Goal: Obtain resource: Download file/media

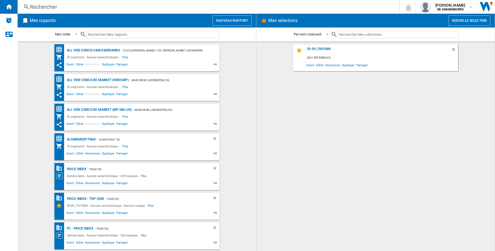
click at [219, 21] on button "Nouveau rapport" at bounding box center [232, 20] width 39 height 10
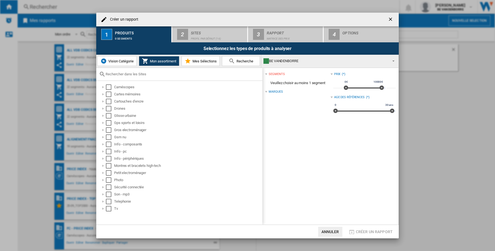
click at [389, 17] on ng-md-icon "getI18NText('BUTTONS.CLOSE_DIALOG')" at bounding box center [391, 20] width 7 height 7
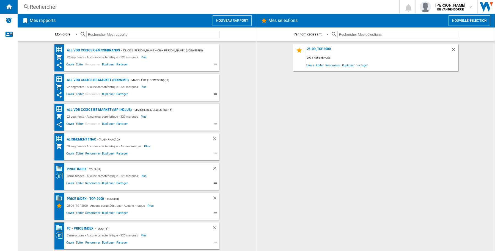
click at [233, 20] on button "Nouveau rapport" at bounding box center [232, 20] width 39 height 10
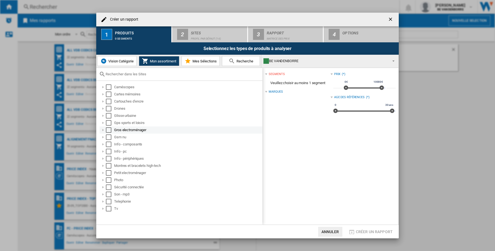
click at [107, 131] on div "Select" at bounding box center [109, 130] width 6 height 6
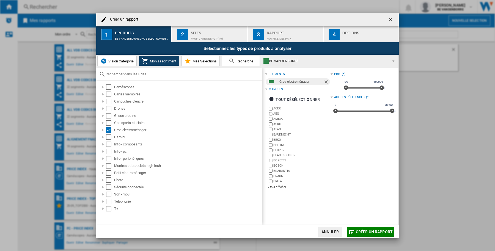
click at [234, 37] on div "Profil par défaut (16)" at bounding box center [218, 37] width 54 height 6
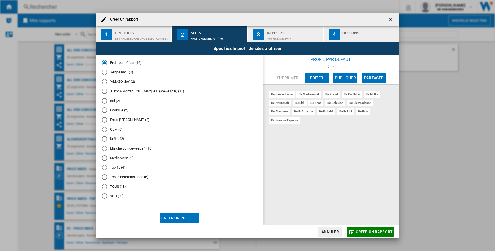
click at [105, 101] on div "Bol (2)" at bounding box center [105, 101] width 6 height 6
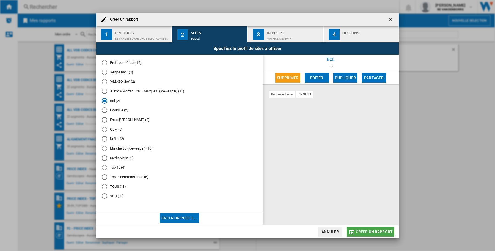
click at [373, 233] on span "Créer un rapport" at bounding box center [374, 232] width 37 height 4
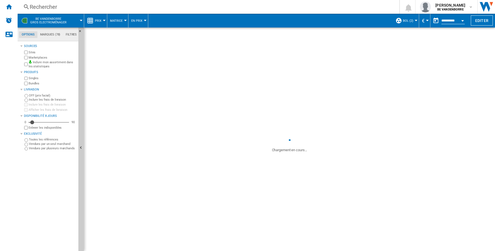
click at [123, 23] on button "Matrice" at bounding box center [117, 21] width 15 height 14
click at [103, 17] on md-backdrop at bounding box center [247, 125] width 495 height 251
click at [105, 17] on md-menu "Prix Prix Matrice des prix Classement des prix Analyses Base 100 Références com…" at bounding box center [95, 21] width 23 height 14
click at [105, 20] on div at bounding box center [104, 20] width 3 height 1
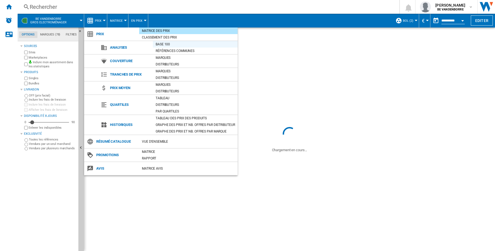
click at [189, 42] on div "Base 100" at bounding box center [195, 45] width 85 height 6
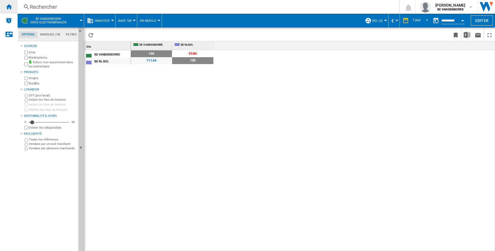
click at [5, 9] on div "Accueil" at bounding box center [9, 7] width 18 height 14
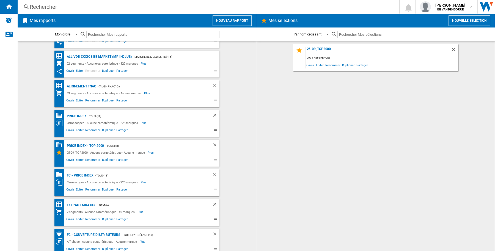
scroll to position [43, 0]
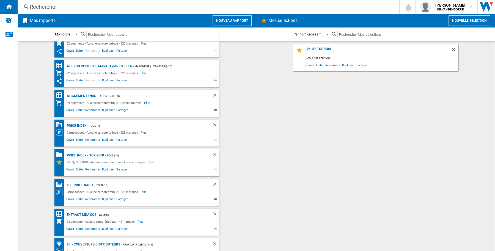
click at [80, 124] on div "PRICE INDEX" at bounding box center [75, 125] width 21 height 7
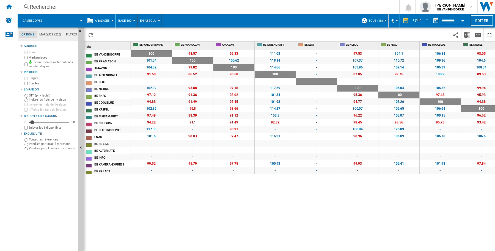
click at [134, 19] on md-menu "Base 100 Base 100 Références Communes" at bounding box center [127, 21] width 22 height 14
click at [134, 21] on div at bounding box center [134, 20] width 3 height 1
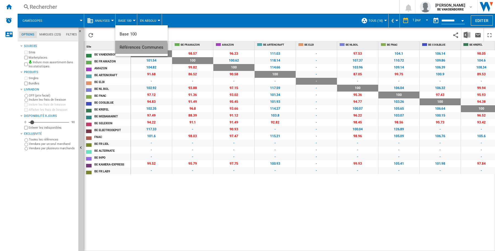
click at [132, 51] on button "Références Communes" at bounding box center [141, 47] width 53 height 13
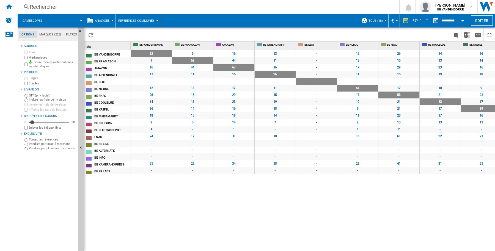
drag, startPoint x: 269, startPoint y: 248, endPoint x: 295, endPoint y: 250, distance: 26.0
click at [325, 250] on div "32 9 16 13 - 12 26 14 16 18 9 1 24 - - - 21 - 9 62 44 11 - 13 15" at bounding box center [313, 151] width 365 height 202
click at [112, 21] on md-menu "Analyses Prix Matrice des prix Classement des prix Analyses Base 100 Références…" at bounding box center [99, 21] width 31 height 14
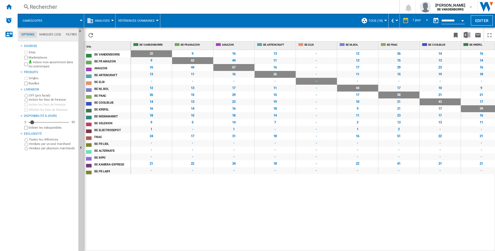
click at [112, 20] on div at bounding box center [112, 20] width 3 height 1
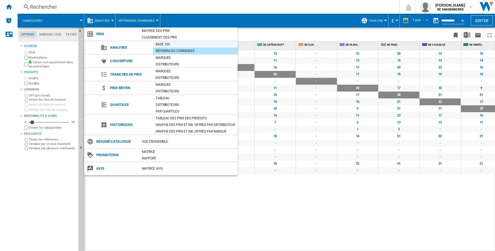
click at [180, 44] on div "Base 100" at bounding box center [195, 45] width 85 height 6
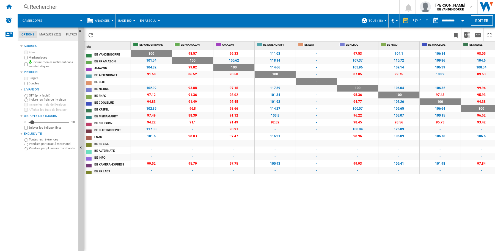
click at [134, 21] on div at bounding box center [134, 20] width 3 height 1
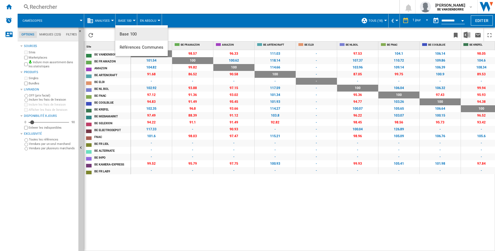
click at [159, 21] on md-backdrop at bounding box center [247, 125] width 495 height 251
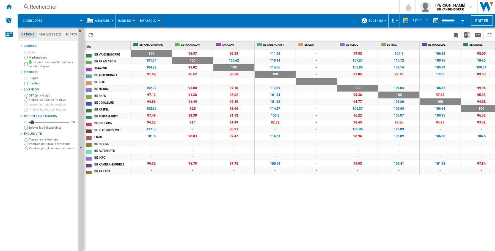
click at [159, 21] on div at bounding box center [159, 20] width 3 height 1
click at [100, 21] on md-backdrop at bounding box center [247, 125] width 495 height 251
click at [104, 22] on span "Analyses" at bounding box center [102, 21] width 15 height 4
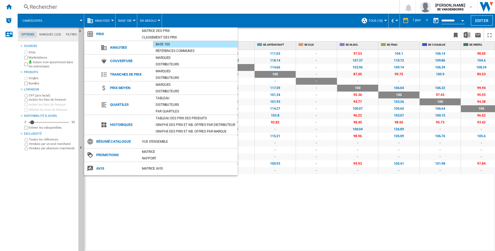
click at [201, 204] on md-backdrop at bounding box center [247, 125] width 495 height 251
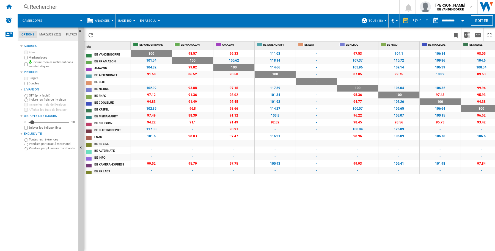
click at [106, 21] on span "Analyses" at bounding box center [102, 21] width 15 height 4
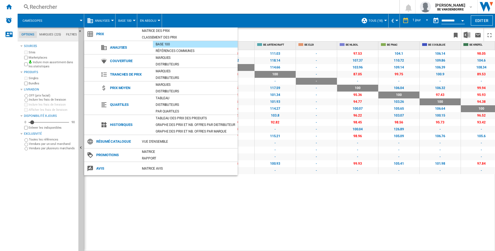
click at [267, 213] on md-backdrop at bounding box center [247, 125] width 495 height 251
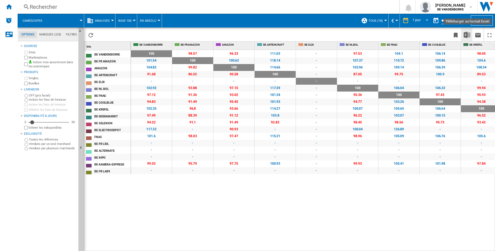
click at [468, 34] on img "Télécharger au format Excel" at bounding box center [467, 35] width 7 height 7
click at [81, 18] on md-menu "Caméscopes" at bounding box center [51, 21] width 67 height 14
click at [82, 22] on md-menu "Caméscopes" at bounding box center [51, 21] width 67 height 14
click at [81, 21] on md-menu "Caméscopes" at bounding box center [51, 21] width 67 height 14
click at [81, 20] on div at bounding box center [81, 20] width 3 height 1
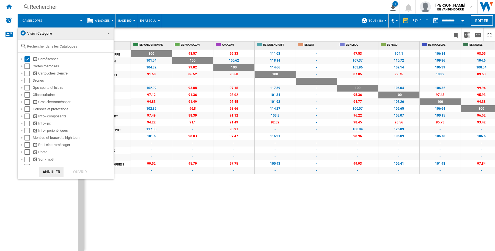
click at [141, 220] on md-backdrop at bounding box center [247, 125] width 495 height 251
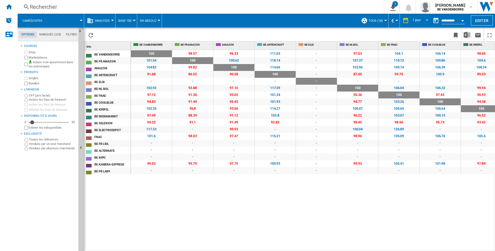
drag, startPoint x: 10, startPoint y: 8, endPoint x: 193, endPoint y: 85, distance: 198.4
click at [10, 8] on ng-md-icon "Accueil" at bounding box center [9, 6] width 7 height 7
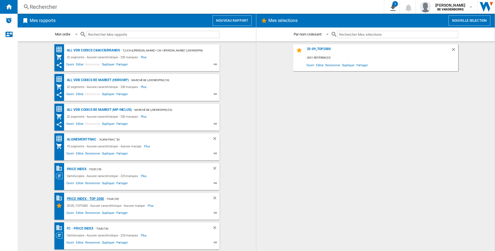
click at [83, 200] on div "PRICE INDEX - Top 2000" at bounding box center [84, 199] width 39 height 7
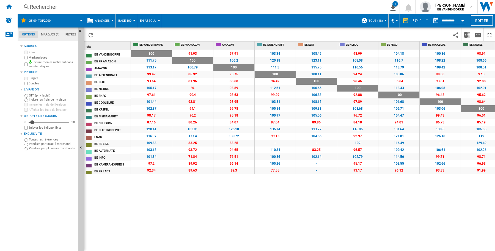
click at [112, 19] on button "Analyses" at bounding box center [104, 21] width 18 height 14
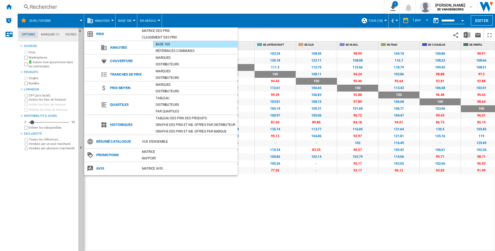
click at [6, 8] on md-backdrop at bounding box center [247, 125] width 495 height 251
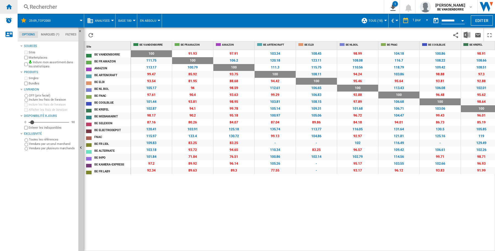
click at [10, 8] on ng-md-icon "Accueil" at bounding box center [9, 6] width 7 height 7
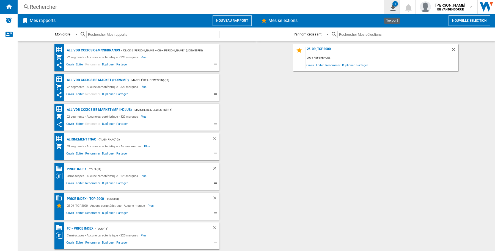
click at [393, 3] on div "1" at bounding box center [396, 4] width 6 height 6
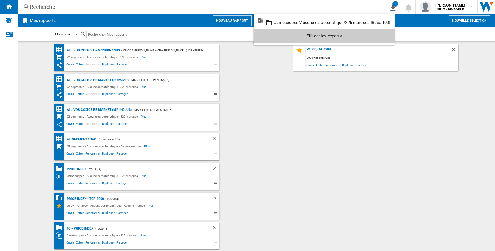
click at [401, 7] on md-backdrop at bounding box center [247, 125] width 495 height 251
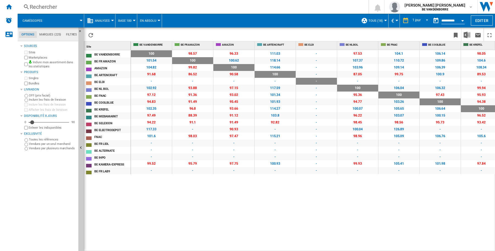
click at [80, 19] on span at bounding box center [65, 21] width 31 height 14
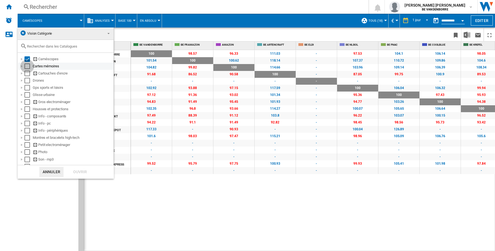
click at [26, 68] on div "Select" at bounding box center [27, 67] width 6 height 6
click at [25, 75] on div "Select" at bounding box center [27, 74] width 6 height 6
click at [28, 83] on div "Select" at bounding box center [27, 81] width 6 height 6
drag, startPoint x: 28, startPoint y: 88, endPoint x: 28, endPoint y: 92, distance: 4.1
click at [28, 88] on div "Select" at bounding box center [27, 88] width 6 height 6
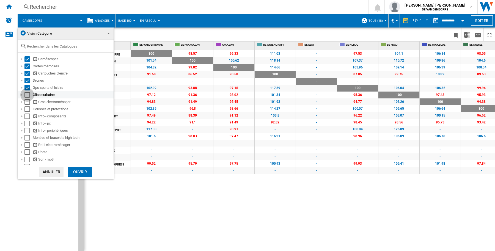
click at [28, 94] on div "Select" at bounding box center [27, 95] width 6 height 6
click at [29, 100] on div "Select" at bounding box center [27, 102] width 6 height 6
click at [27, 109] on div "Select" at bounding box center [27, 110] width 6 height 6
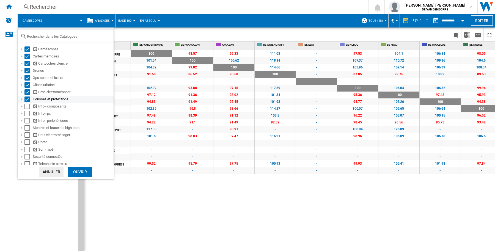
scroll to position [26, 0]
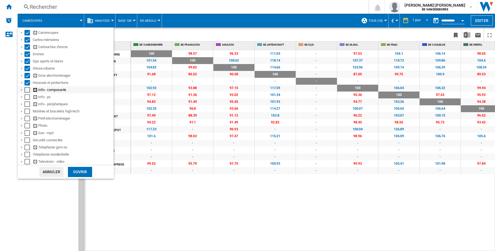
click at [25, 89] on div "Select" at bounding box center [27, 90] width 6 height 6
click at [27, 96] on div "Select" at bounding box center [27, 97] width 6 height 6
click at [28, 105] on div "Select" at bounding box center [27, 105] width 6 height 6
click at [28, 112] on div "Select" at bounding box center [27, 112] width 6 height 6
click at [29, 120] on div "Select" at bounding box center [27, 119] width 6 height 6
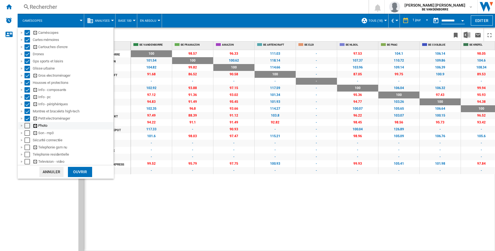
drag, startPoint x: 29, startPoint y: 125, endPoint x: 28, endPoint y: 129, distance: 4.3
click at [29, 125] on div "Select" at bounding box center [27, 126] width 6 height 6
drag, startPoint x: 26, startPoint y: 133, endPoint x: 28, endPoint y: 138, distance: 5.2
click at [26, 134] on div "Select" at bounding box center [27, 133] width 6 height 6
click at [28, 139] on div "Select" at bounding box center [27, 141] width 6 height 6
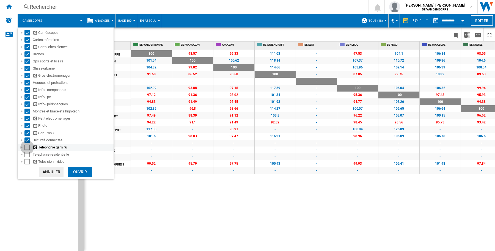
click at [27, 145] on div "Select" at bounding box center [27, 148] width 6 height 6
click at [28, 152] on div "Select" at bounding box center [27, 155] width 6 height 6
click at [27, 160] on div "Select" at bounding box center [27, 162] width 6 height 6
click at [72, 175] on div "Ouvrir" at bounding box center [80, 172] width 24 height 10
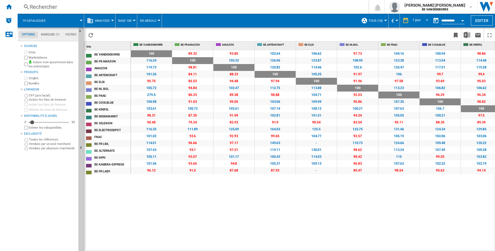
click at [130, 23] on button "Base 100" at bounding box center [126, 21] width 16 height 14
click at [129, 44] on button "Références Communes" at bounding box center [141, 47] width 53 height 13
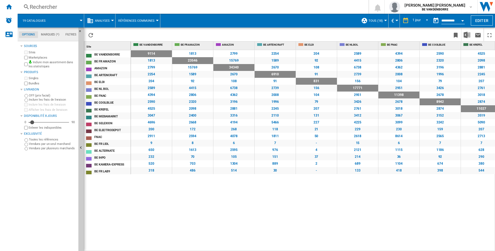
drag, startPoint x: 295, startPoint y: 248, endPoint x: 351, endPoint y: 248, distance: 56.4
click at [431, 249] on div "9114 1813 2799 2254 204 2589 4394 2590 4525 3047 4696 200 2911 9 650 232 520 31…" at bounding box center [313, 151] width 365 height 202
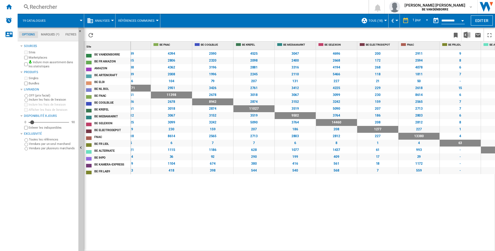
scroll to position [0, 221]
